Goal: Information Seeking & Learning: Learn about a topic

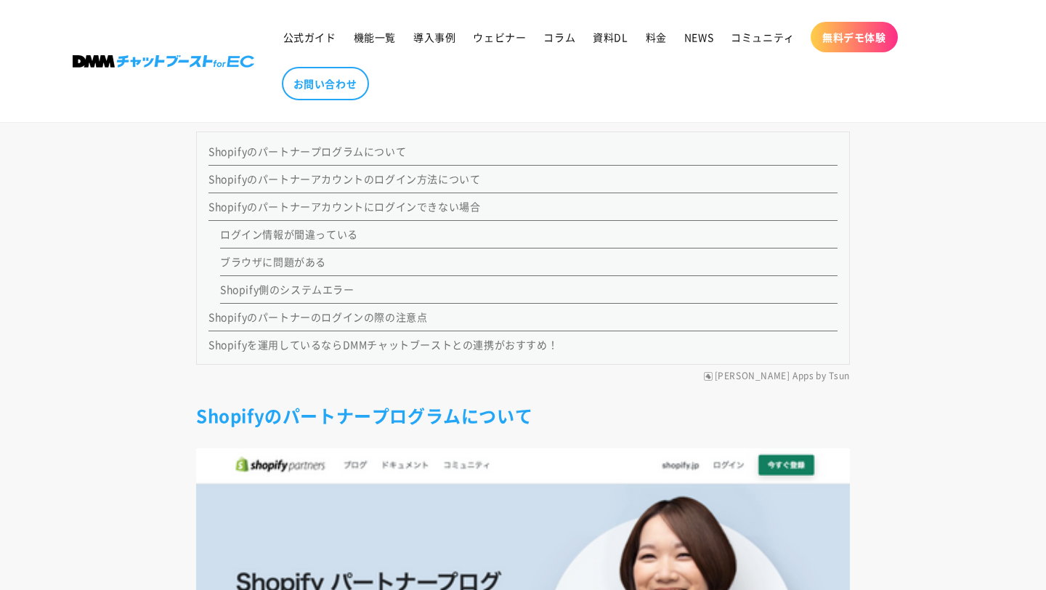
scroll to position [1238, 0]
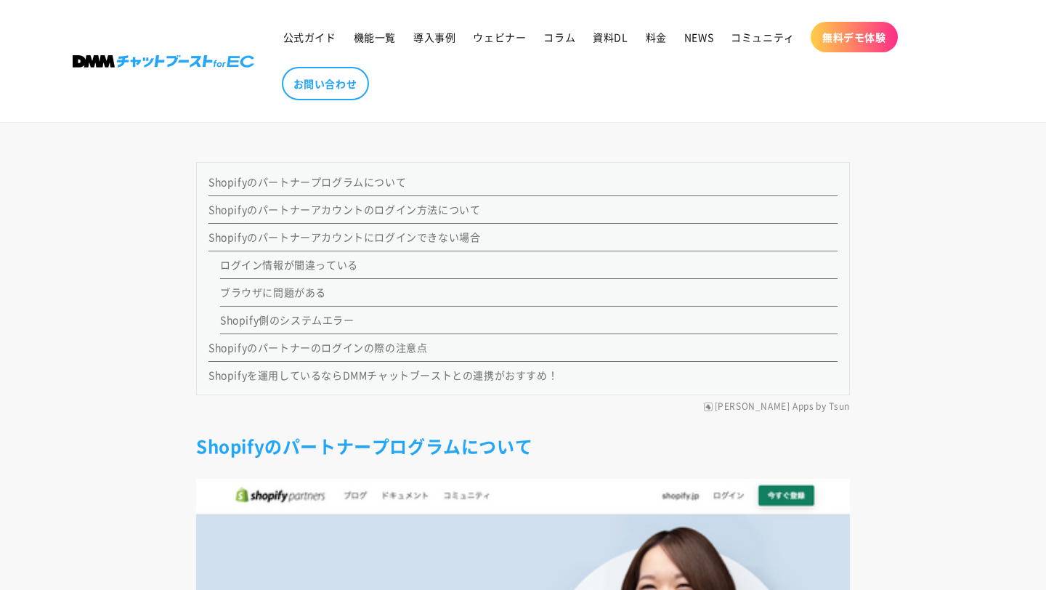
click at [361, 211] on link "Shopifyのパートナーアカウントのログイン方法について" at bounding box center [345, 209] width 272 height 15
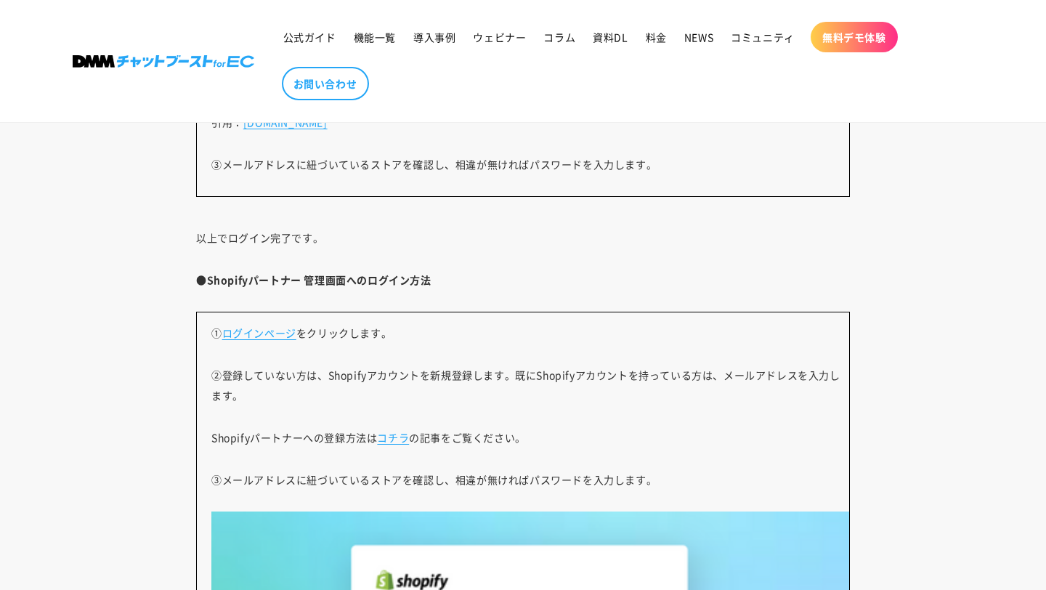
scroll to position [2899, 0]
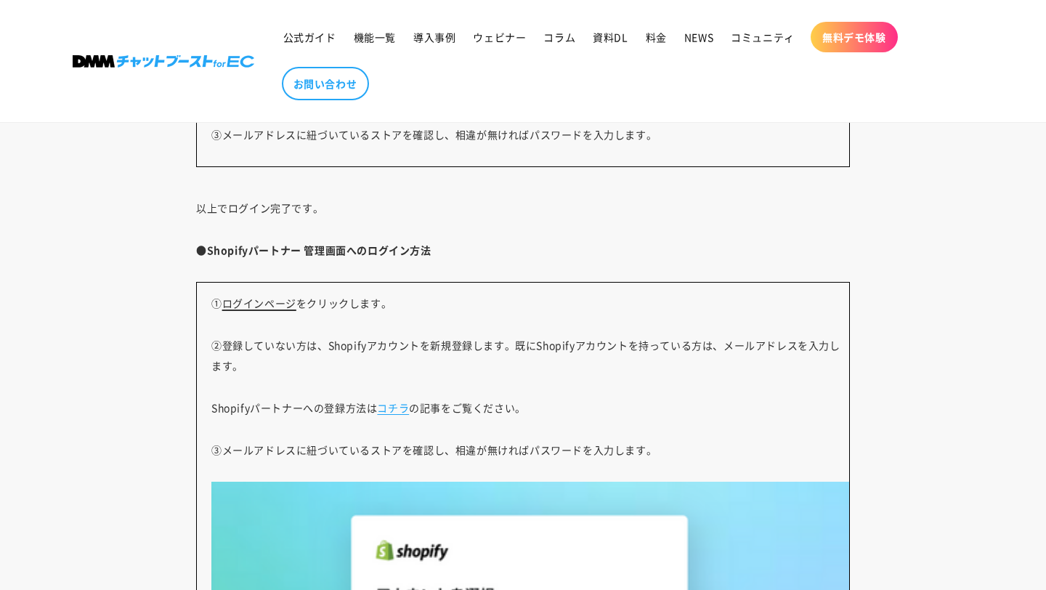
click at [259, 302] on link "ログインページ" at bounding box center [259, 303] width 74 height 15
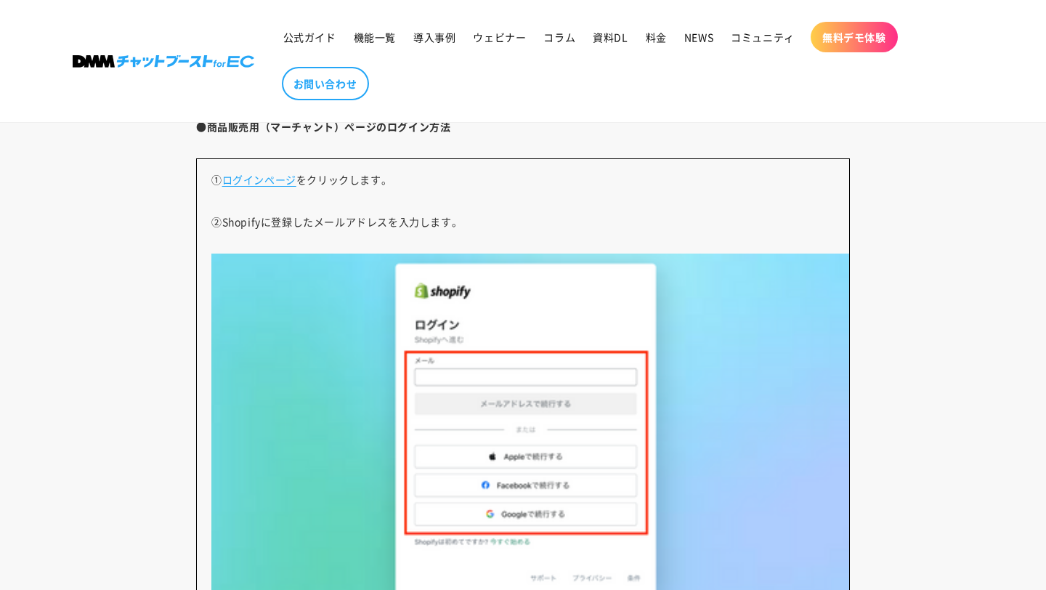
scroll to position [2352, 0]
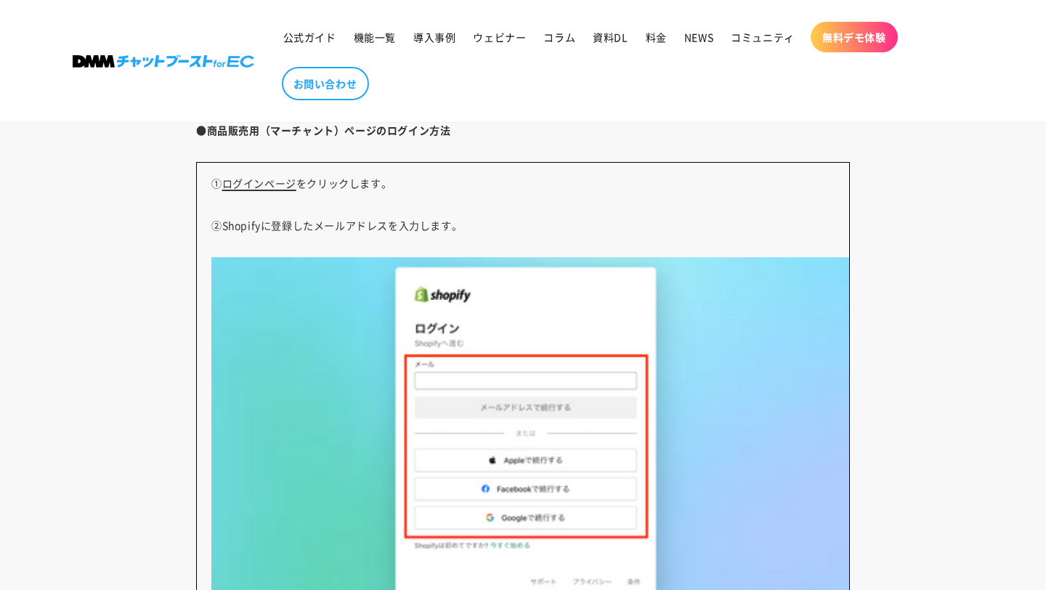
click at [259, 180] on link "ログインページ" at bounding box center [259, 183] width 74 height 15
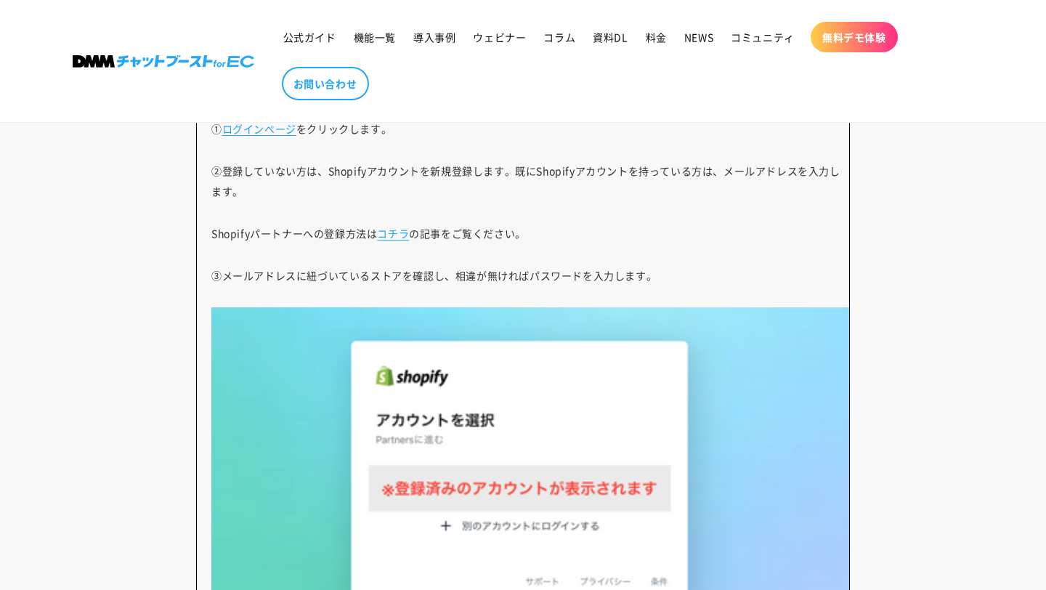
scroll to position [3121, 0]
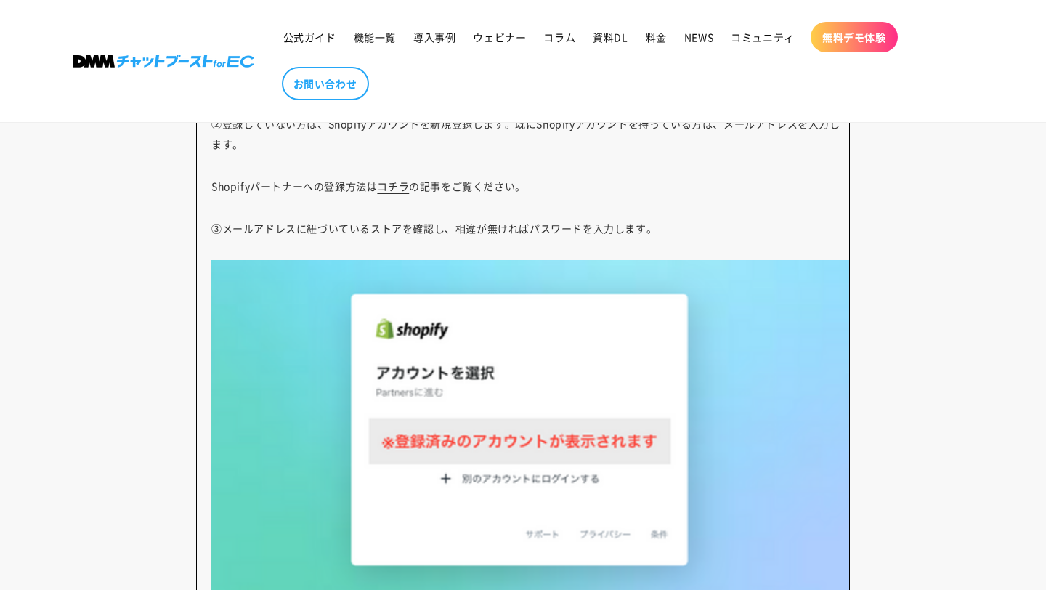
click at [397, 186] on link "コチラ" at bounding box center [393, 186] width 32 height 15
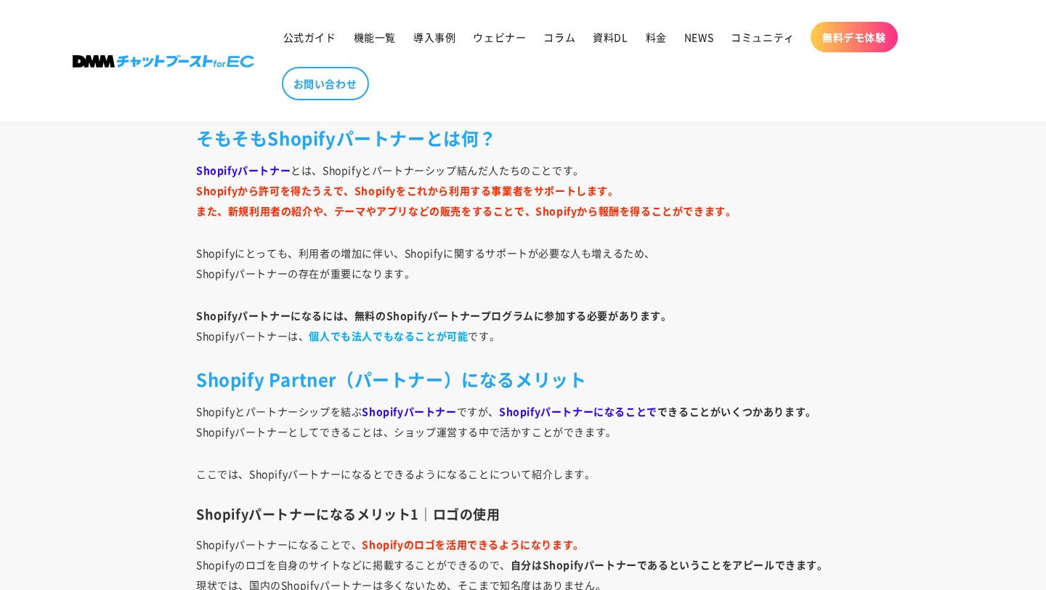
scroll to position [1956, 0]
